Goal: Book appointment/travel/reservation

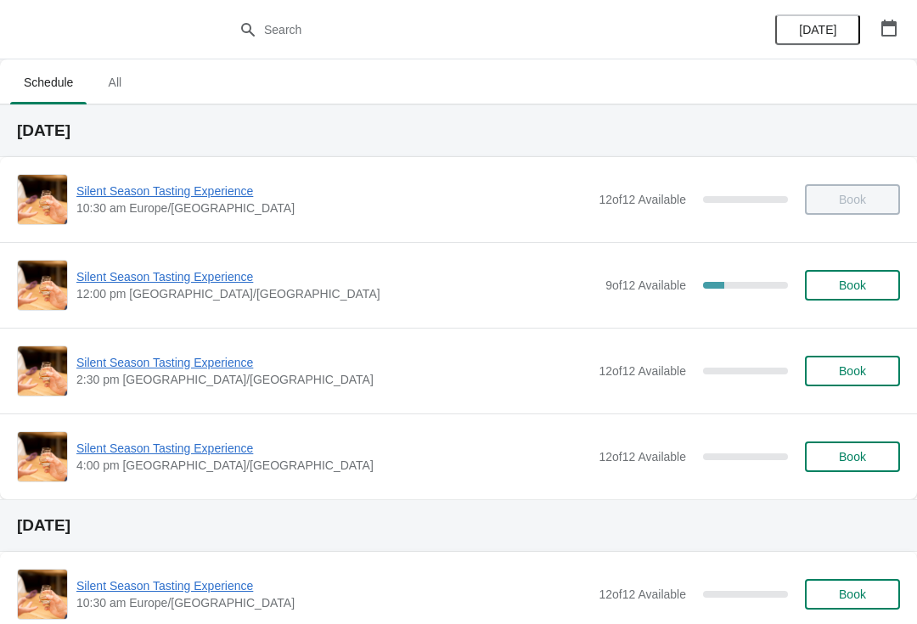
click at [135, 273] on span "Silent Season Tasting Experience" at bounding box center [336, 276] width 520 height 17
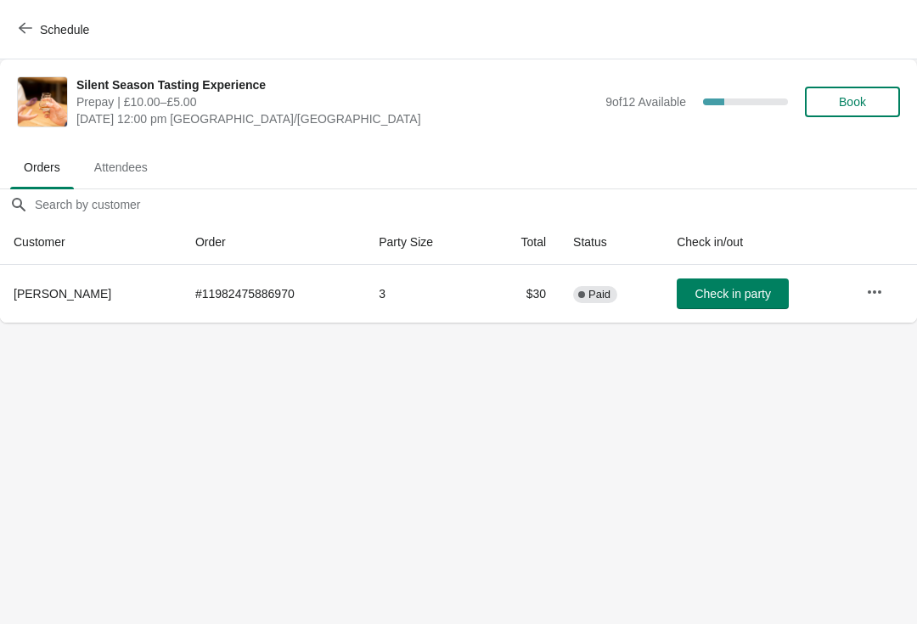
click at [28, 21] on icon "button" at bounding box center [26, 28] width 14 height 14
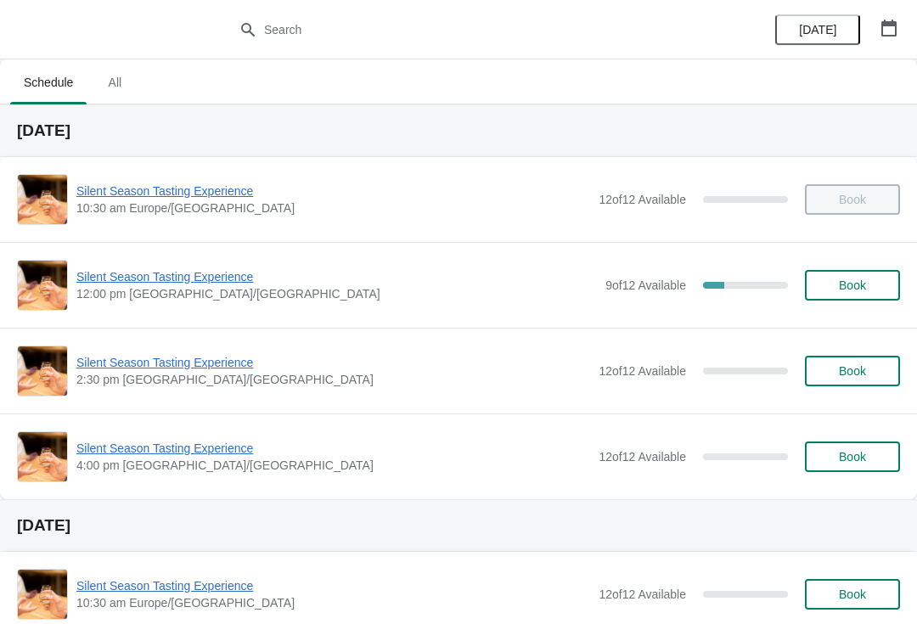
click at [175, 277] on span "Silent Season Tasting Experience" at bounding box center [336, 276] width 520 height 17
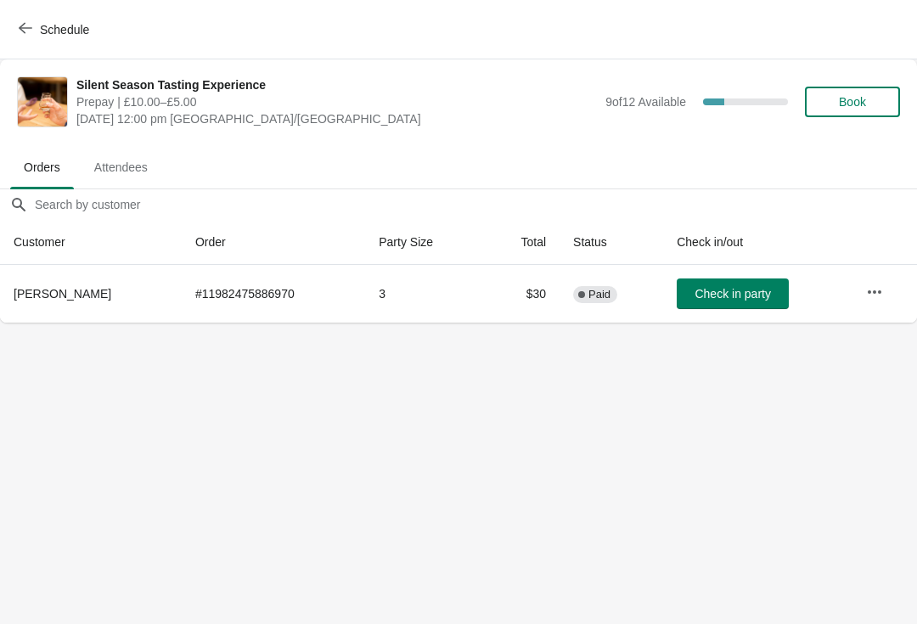
click at [31, 23] on icon "button" at bounding box center [26, 28] width 14 height 14
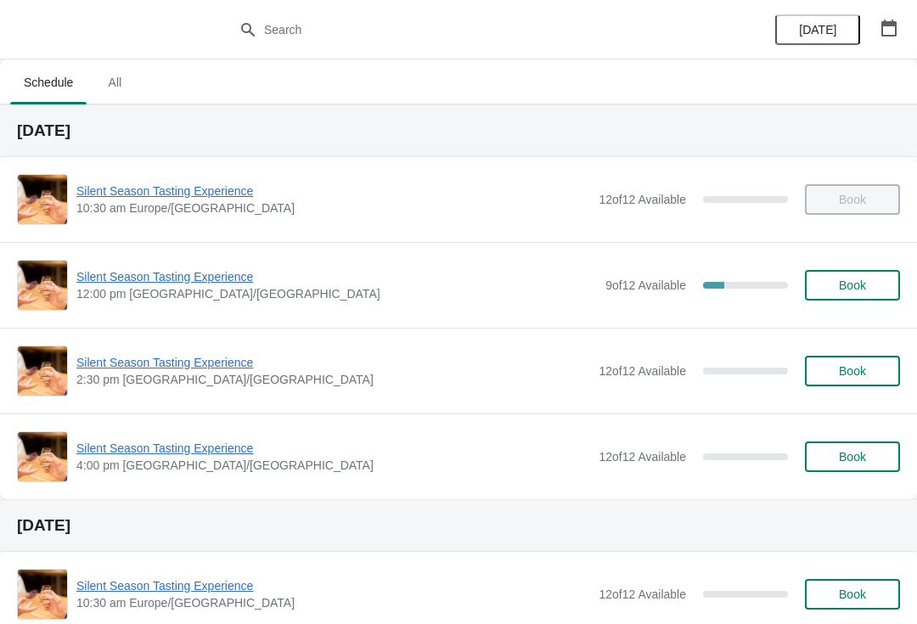
click at [181, 282] on span "Silent Season Tasting Experience" at bounding box center [336, 276] width 520 height 17
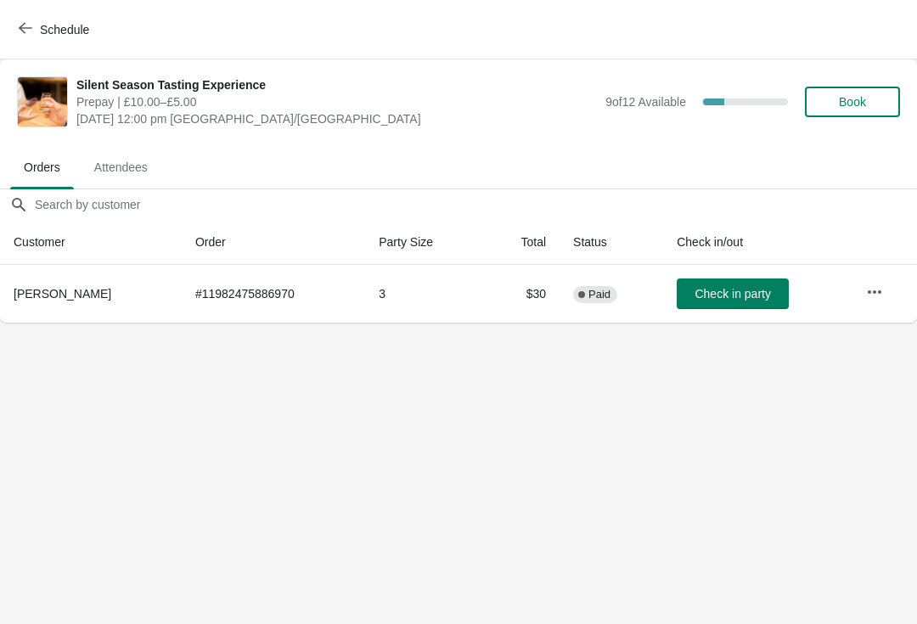
click at [40, 42] on button "Schedule" at bounding box center [55, 29] width 94 height 31
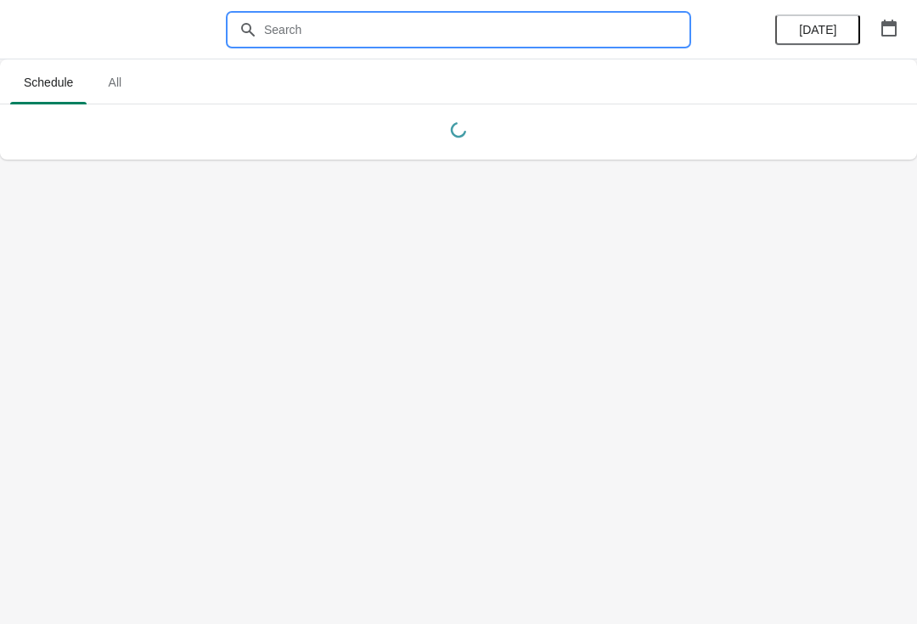
click at [337, 29] on input "text" at bounding box center [475, 29] width 424 height 31
type input "M"
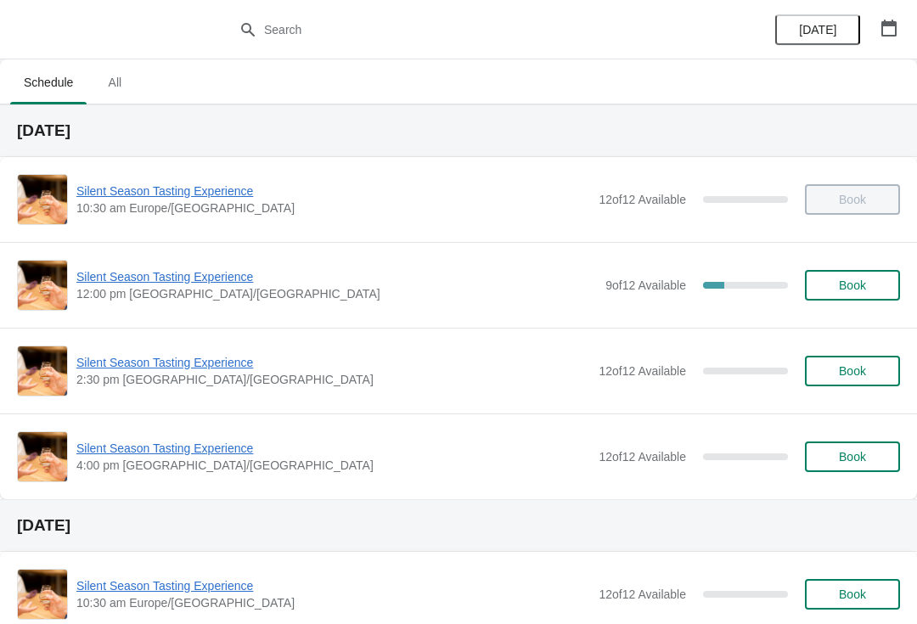
click at [215, 263] on div "Silent Season Tasting Experience 12:00 pm [GEOGRAPHIC_DATA]/[GEOGRAPHIC_DATA] 9…" at bounding box center [458, 285] width 883 height 51
click at [215, 273] on span "Silent Season Tasting Experience" at bounding box center [336, 276] width 520 height 17
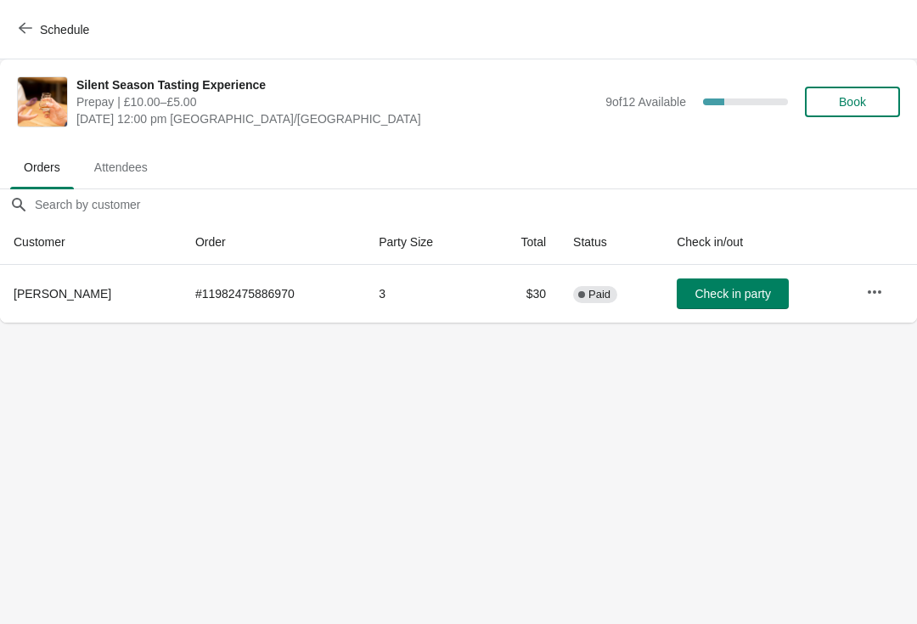
click at [736, 281] on button "Check in party" at bounding box center [733, 293] width 112 height 31
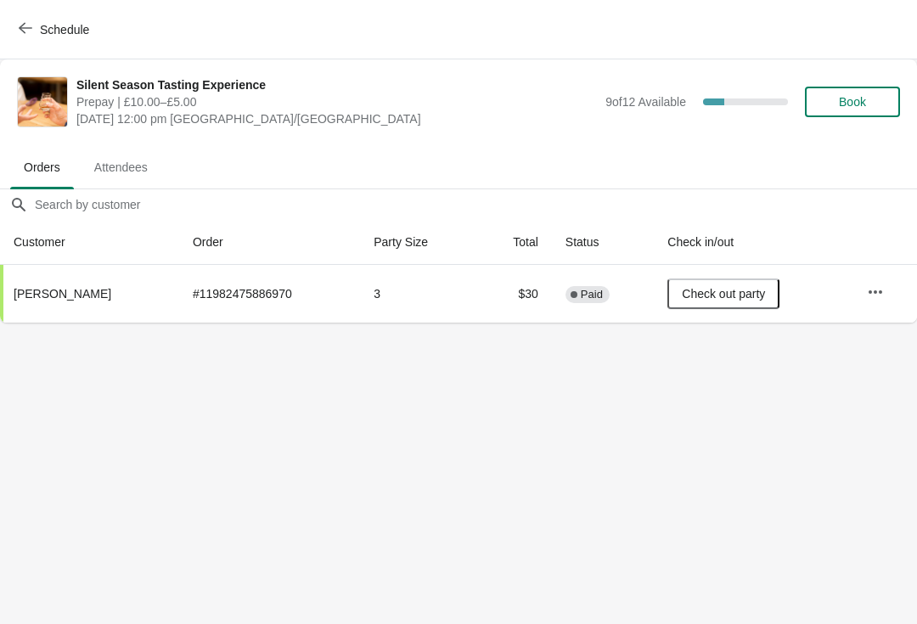
click at [869, 99] on span "Book" at bounding box center [852, 102] width 65 height 14
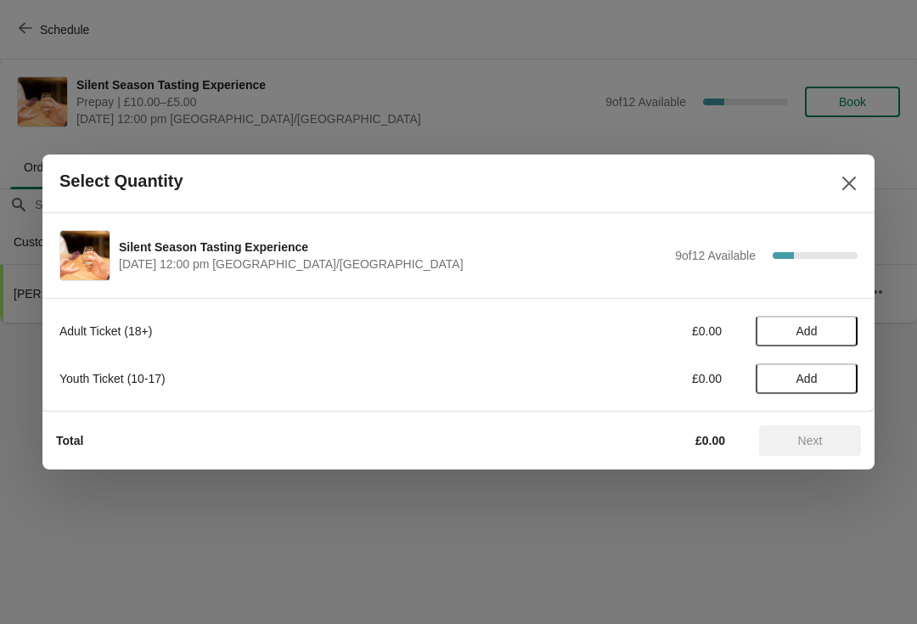
click at [834, 325] on span "Add" at bounding box center [806, 331] width 71 height 14
click at [836, 323] on icon at bounding box center [836, 332] width 18 height 18
click at [849, 434] on button "Next" at bounding box center [810, 440] width 102 height 31
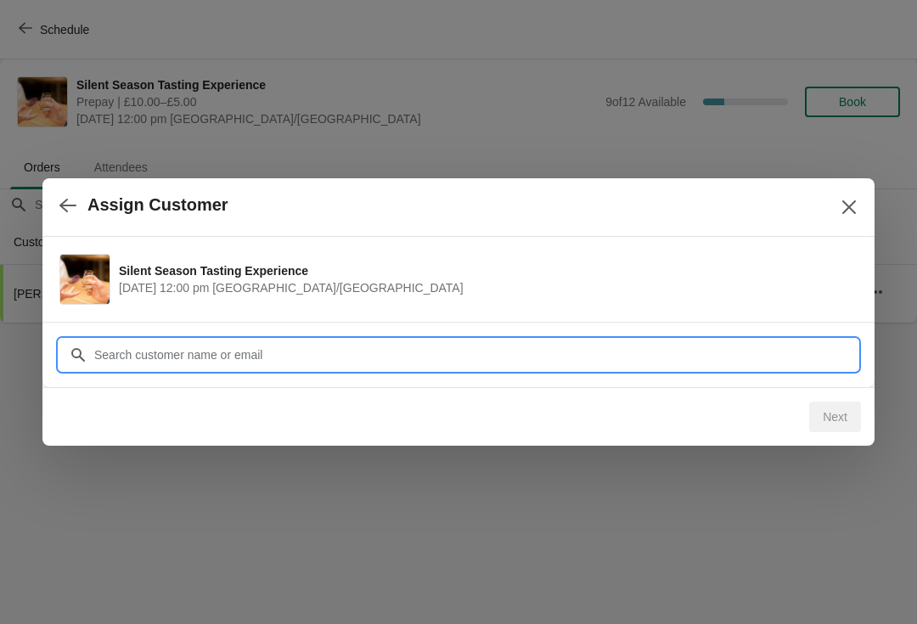
click at [523, 323] on div "Assign Customer Silent Season Tasting Experience [DATE] 12:00 pm [GEOGRAPHIC_DA…" at bounding box center [458, 323] width 917 height 0
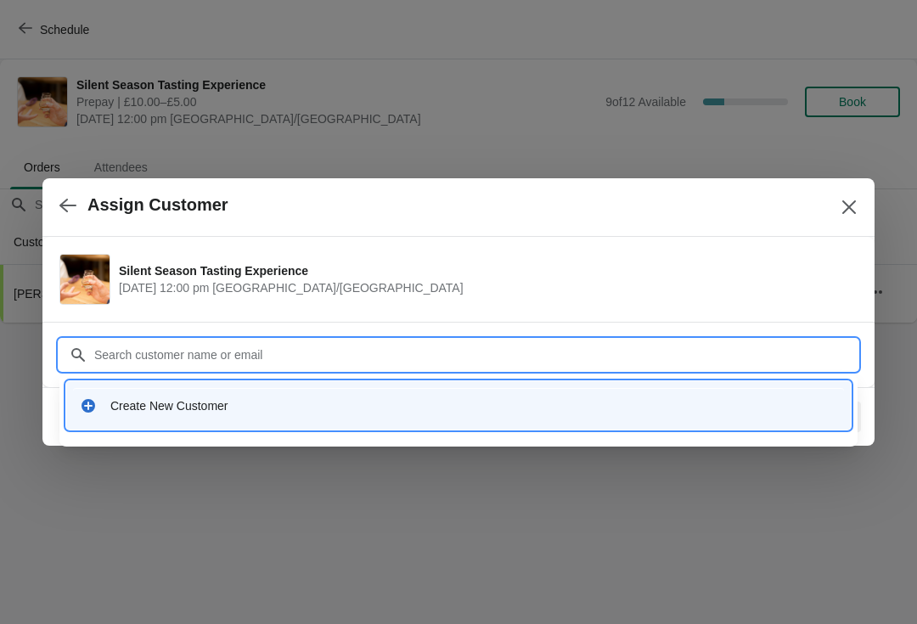
click at [232, 401] on div "Create New Customer" at bounding box center [473, 405] width 727 height 17
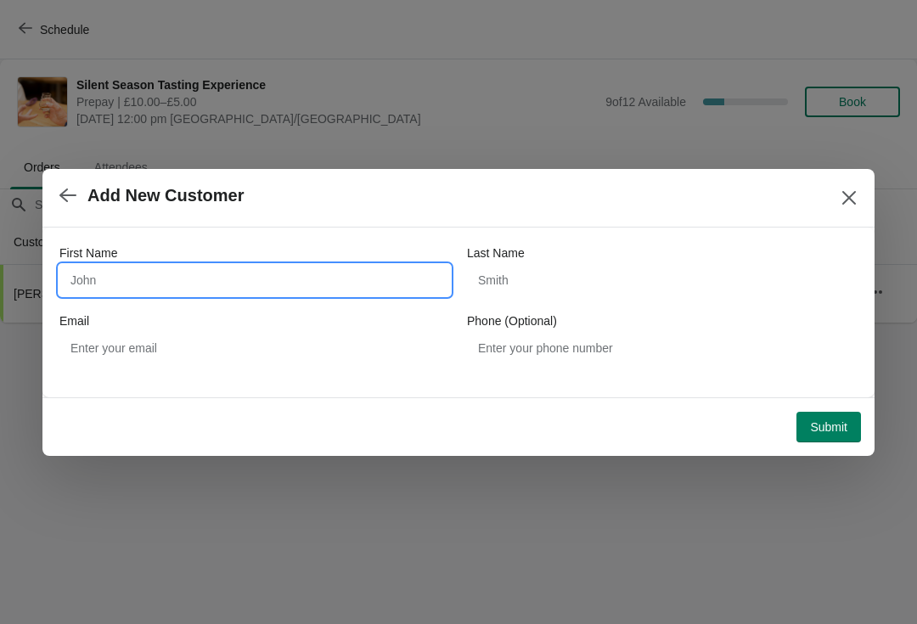
click at [188, 266] on input "First Name" at bounding box center [254, 280] width 390 height 31
type input "Chris"
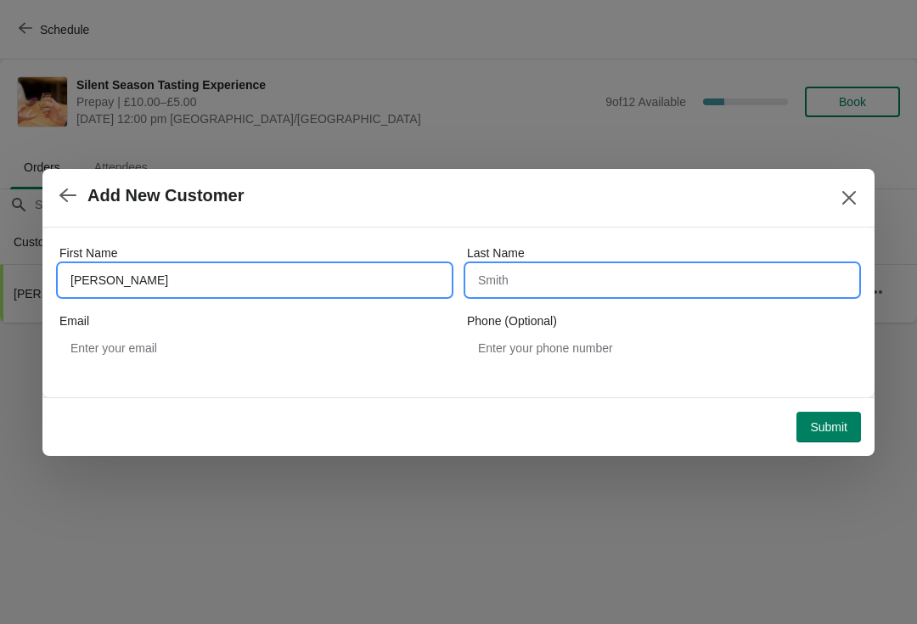
click at [587, 282] on input "Last Name" at bounding box center [662, 280] width 390 height 31
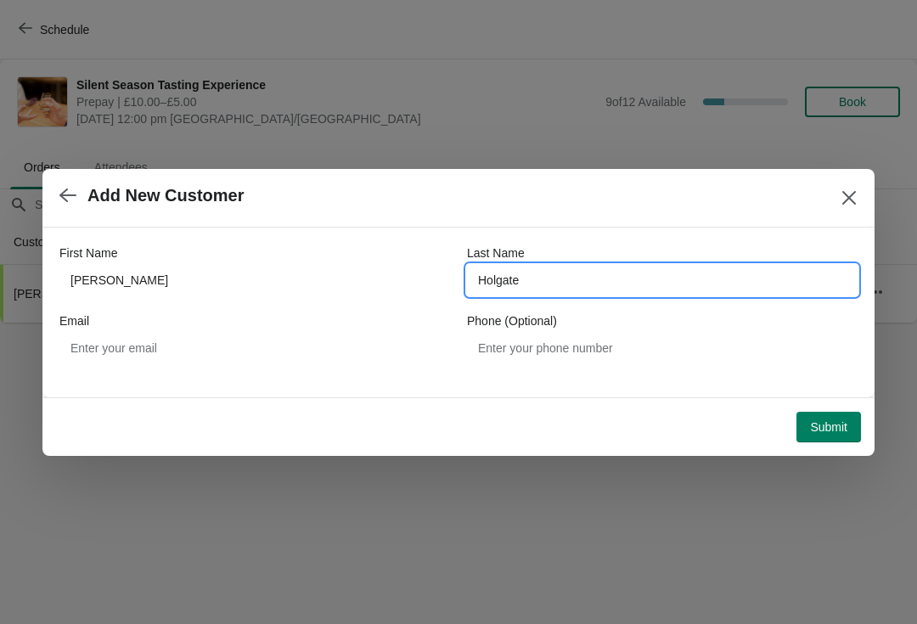
type input "Holgate"
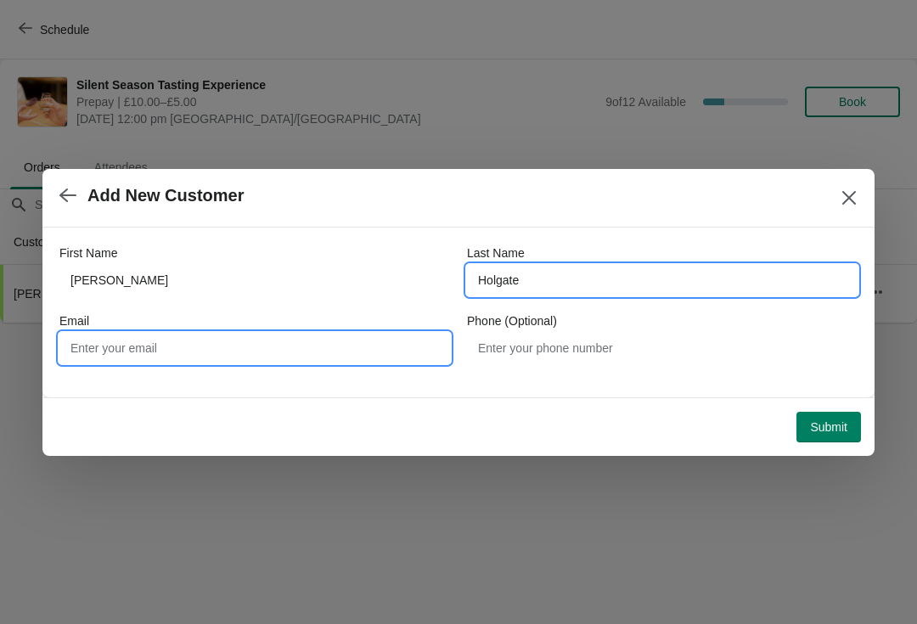
click at [250, 354] on input "Email" at bounding box center [254, 348] width 390 height 31
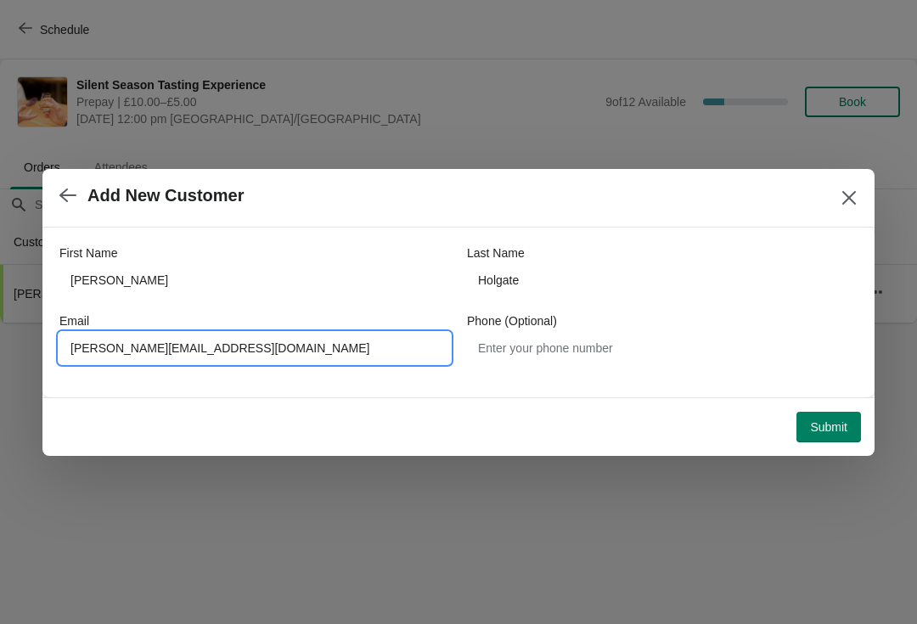
type input "Chris@holgatedrilling.com"
click at [842, 414] on button "Submit" at bounding box center [828, 427] width 65 height 31
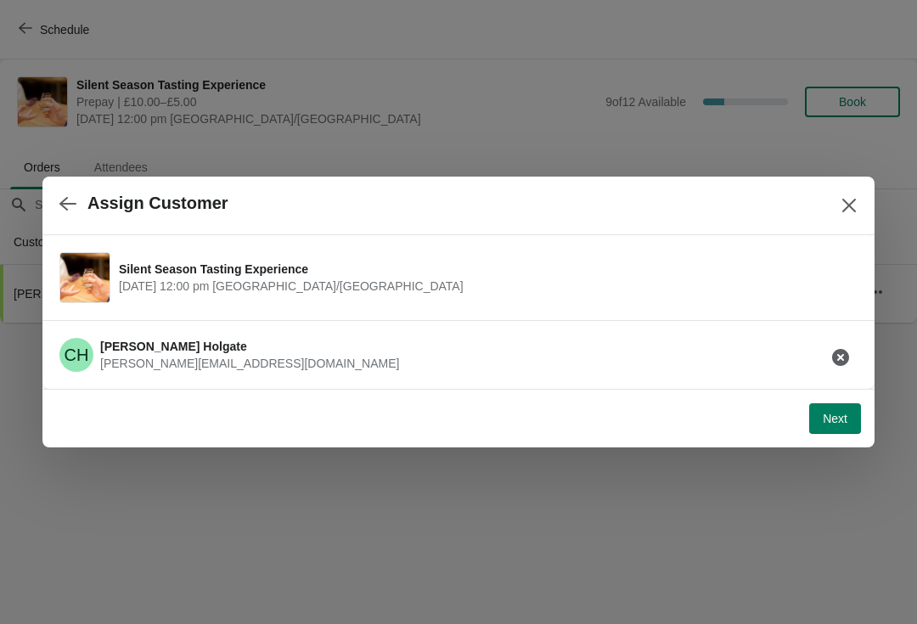
click at [844, 406] on button "Next" at bounding box center [835, 418] width 52 height 31
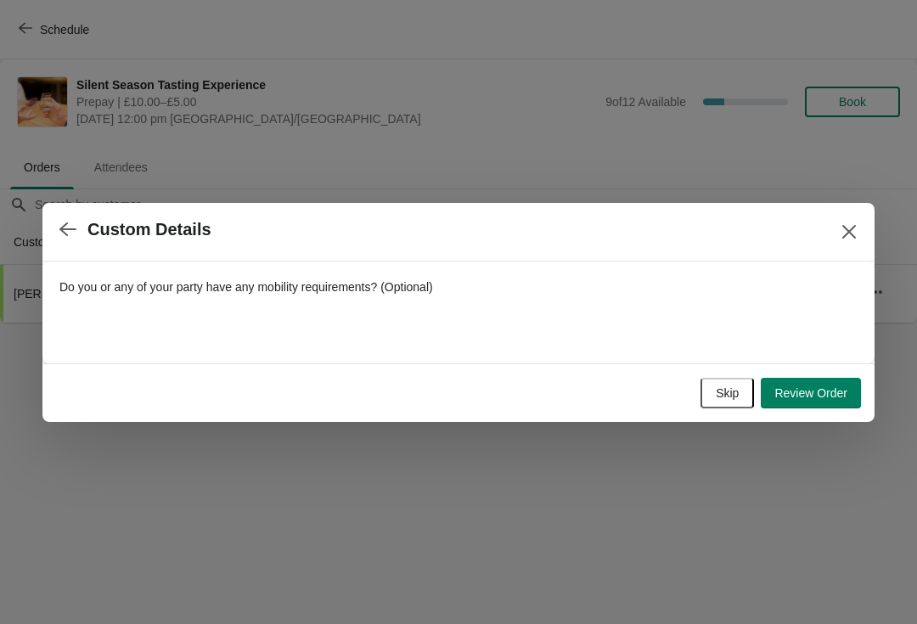
click at [722, 390] on span "Skip" at bounding box center [727, 393] width 23 height 14
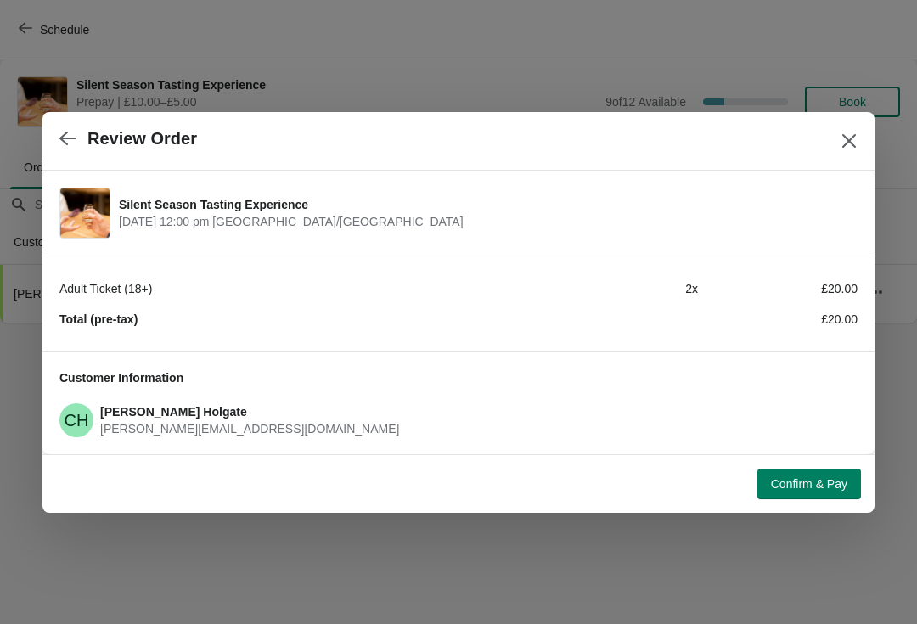
click at [807, 480] on span "Confirm & Pay" at bounding box center [809, 484] width 76 height 14
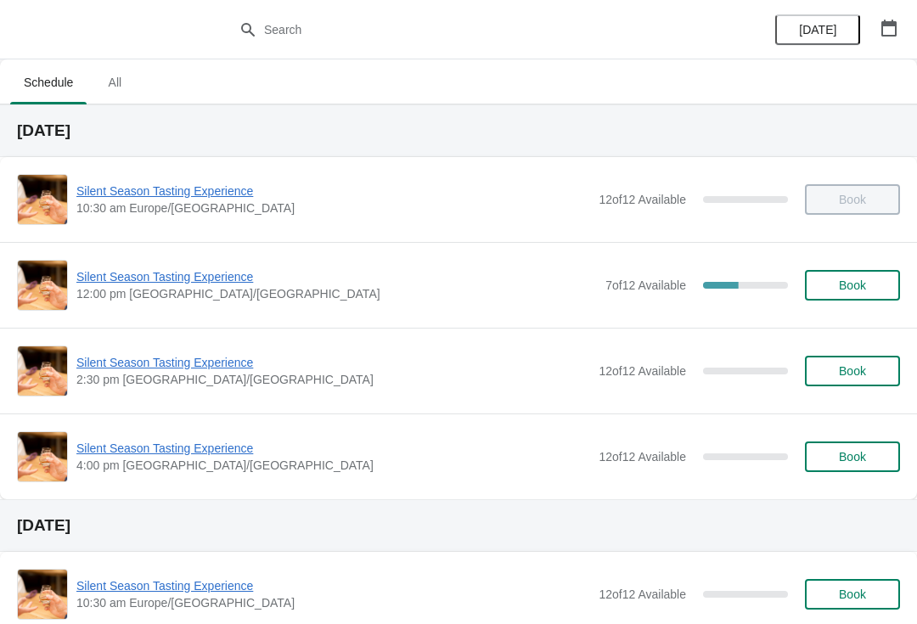
click at [213, 276] on span "Silent Season Tasting Experience" at bounding box center [336, 276] width 520 height 17
